Goal: Communication & Community: Connect with others

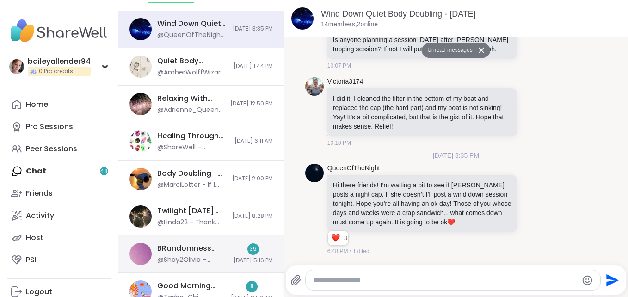
scroll to position [67, 0]
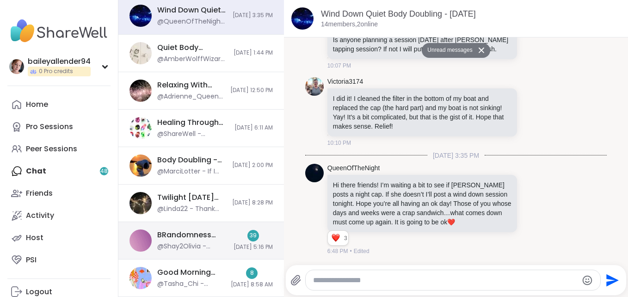
click at [189, 248] on div "@Shay2Olivia - Gonna get going gonna drive home and take shower and get ready f…" at bounding box center [192, 246] width 71 height 9
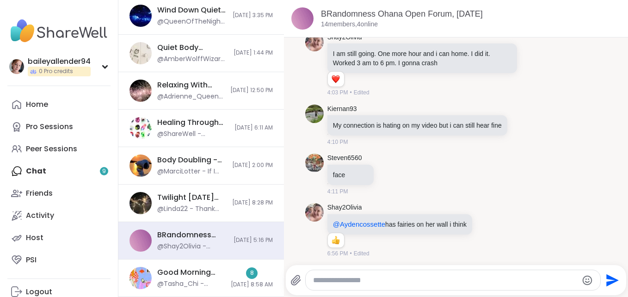
scroll to position [0, 0]
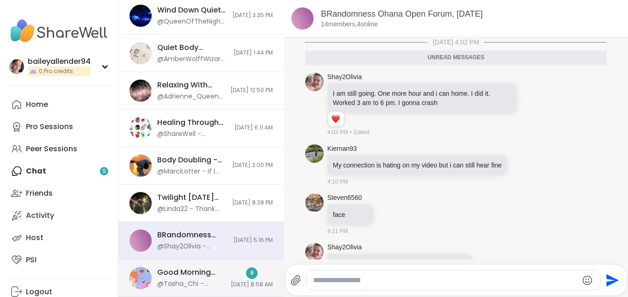
click at [231, 279] on div "8 [DATE] 8:58 AM" at bounding box center [252, 277] width 42 height 21
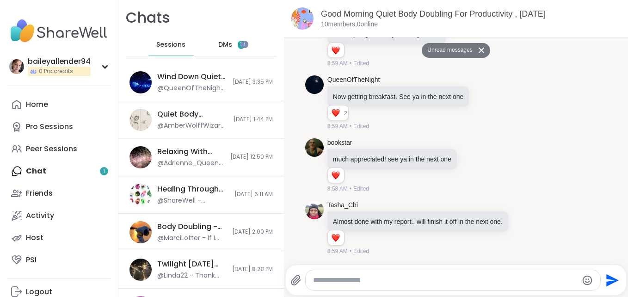
click at [225, 43] on span "DMs" at bounding box center [225, 44] width 14 height 9
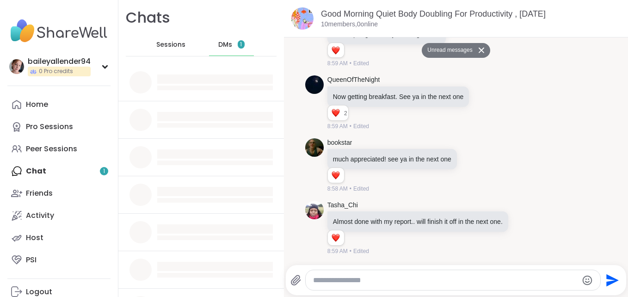
click at [232, 47] on div "DMs 1" at bounding box center [231, 45] width 45 height 22
click at [223, 45] on span "DMs" at bounding box center [225, 44] width 14 height 9
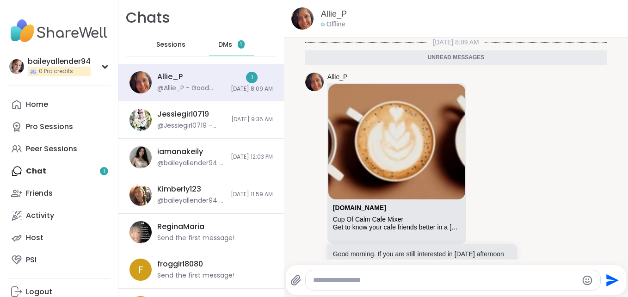
scroll to position [47, 0]
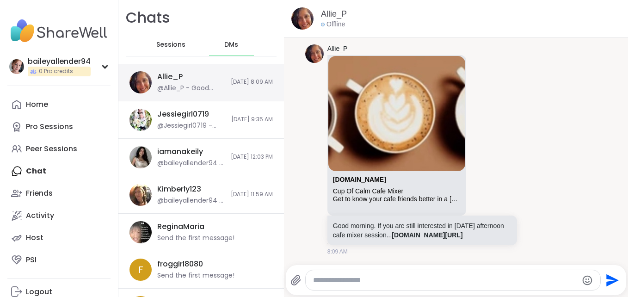
click at [231, 83] on span "[DATE] 8:09 AM" at bounding box center [252, 82] width 42 height 8
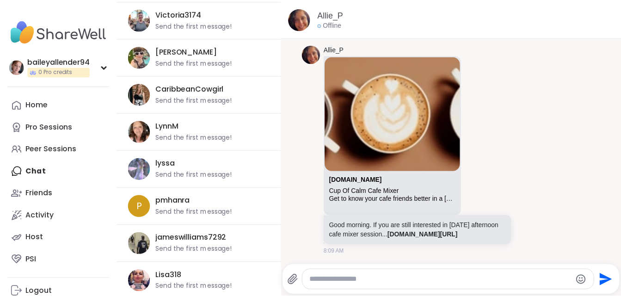
scroll to position [0, 0]
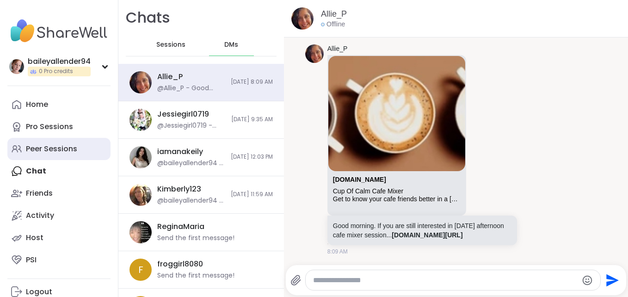
click at [64, 147] on div "Peer Sessions" at bounding box center [51, 149] width 51 height 10
